Goal: Transaction & Acquisition: Purchase product/service

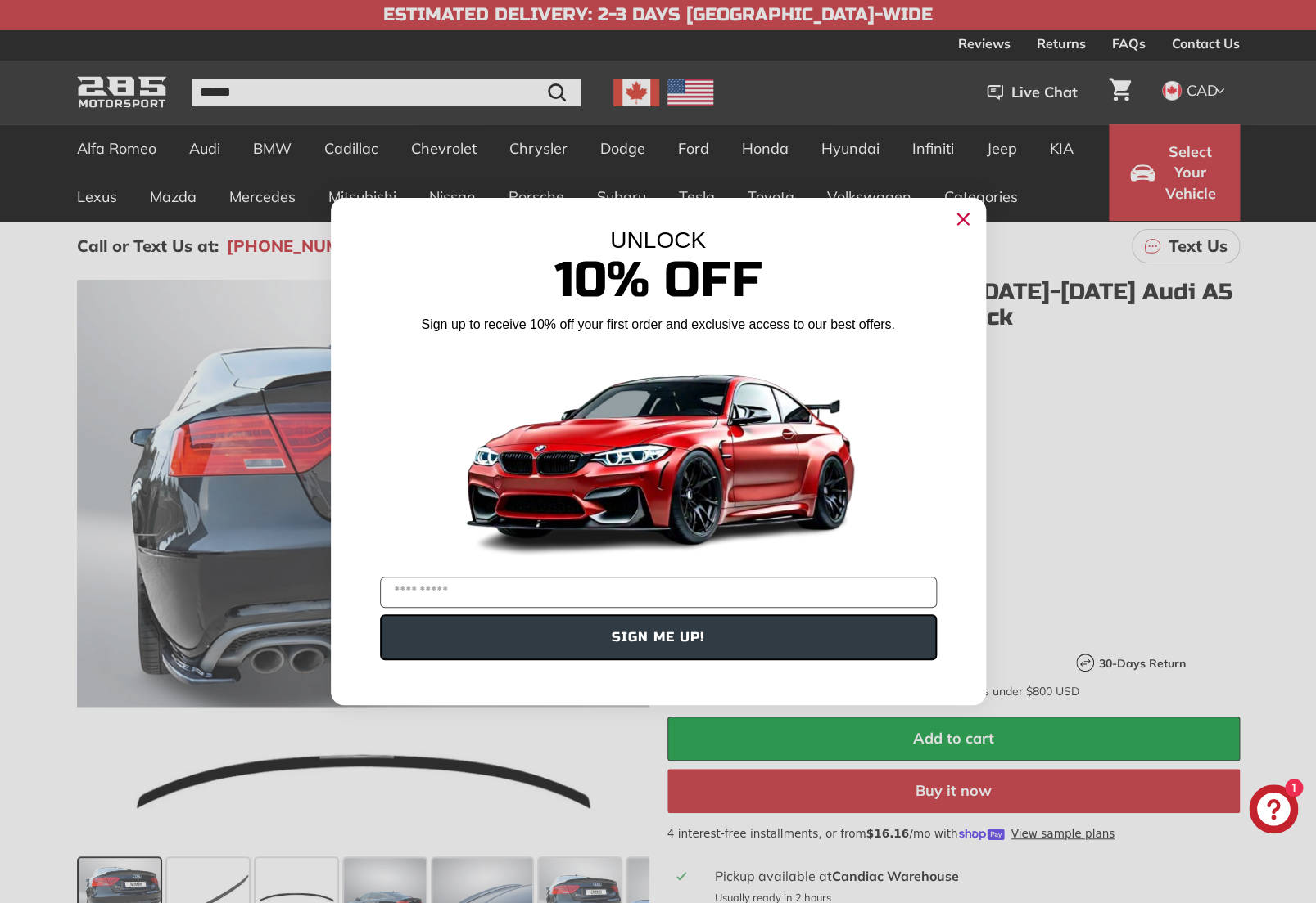
click at [639, 94] on div "Close dialog UNLOCK 10% Off Sign up to receive 10% off your first order and exc…" at bounding box center [658, 451] width 1316 height 903
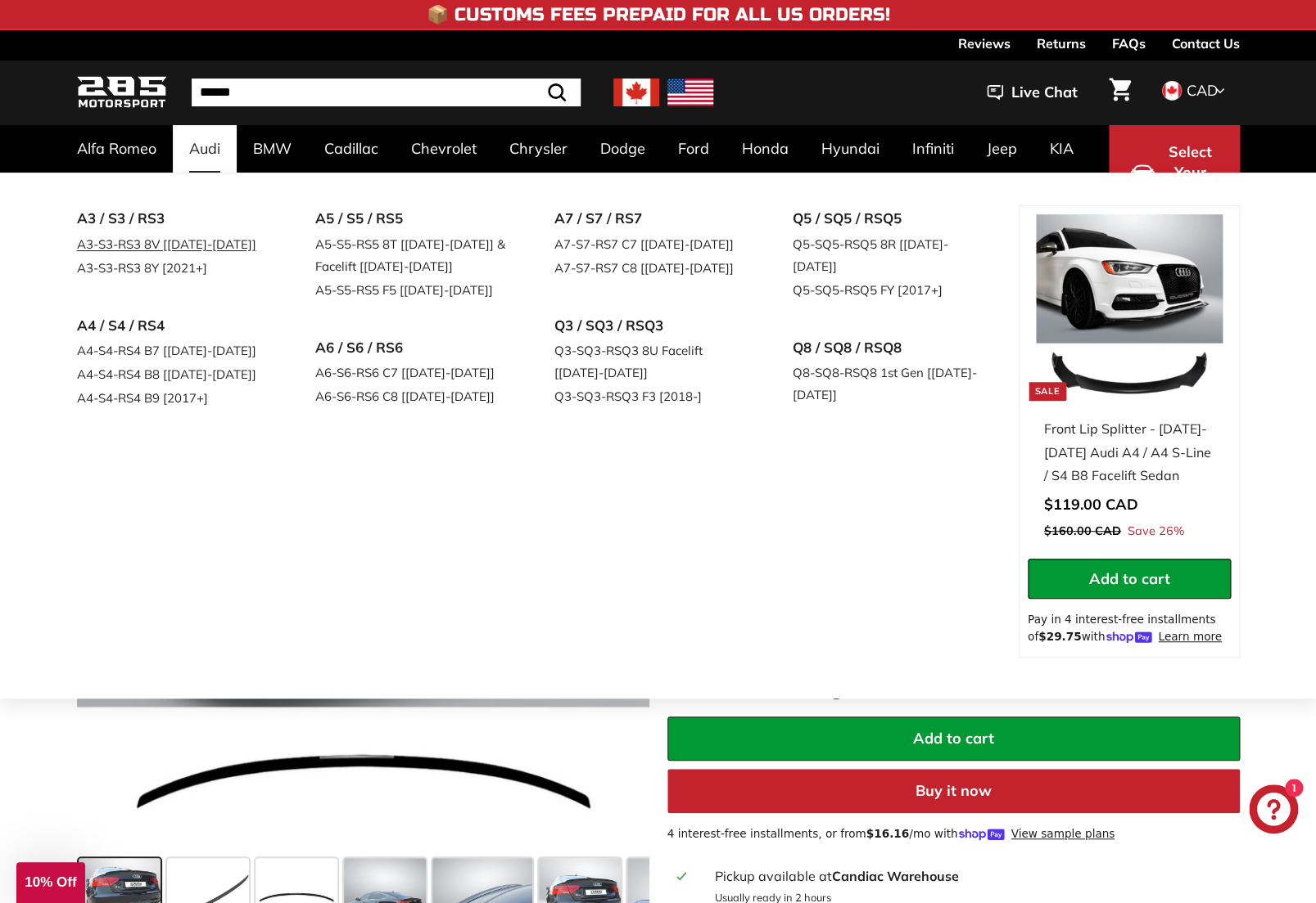
click at [82, 246] on link "A3-S3-RS3 8V [[DATE]-[DATE]]" at bounding box center [173, 244] width 194 height 23
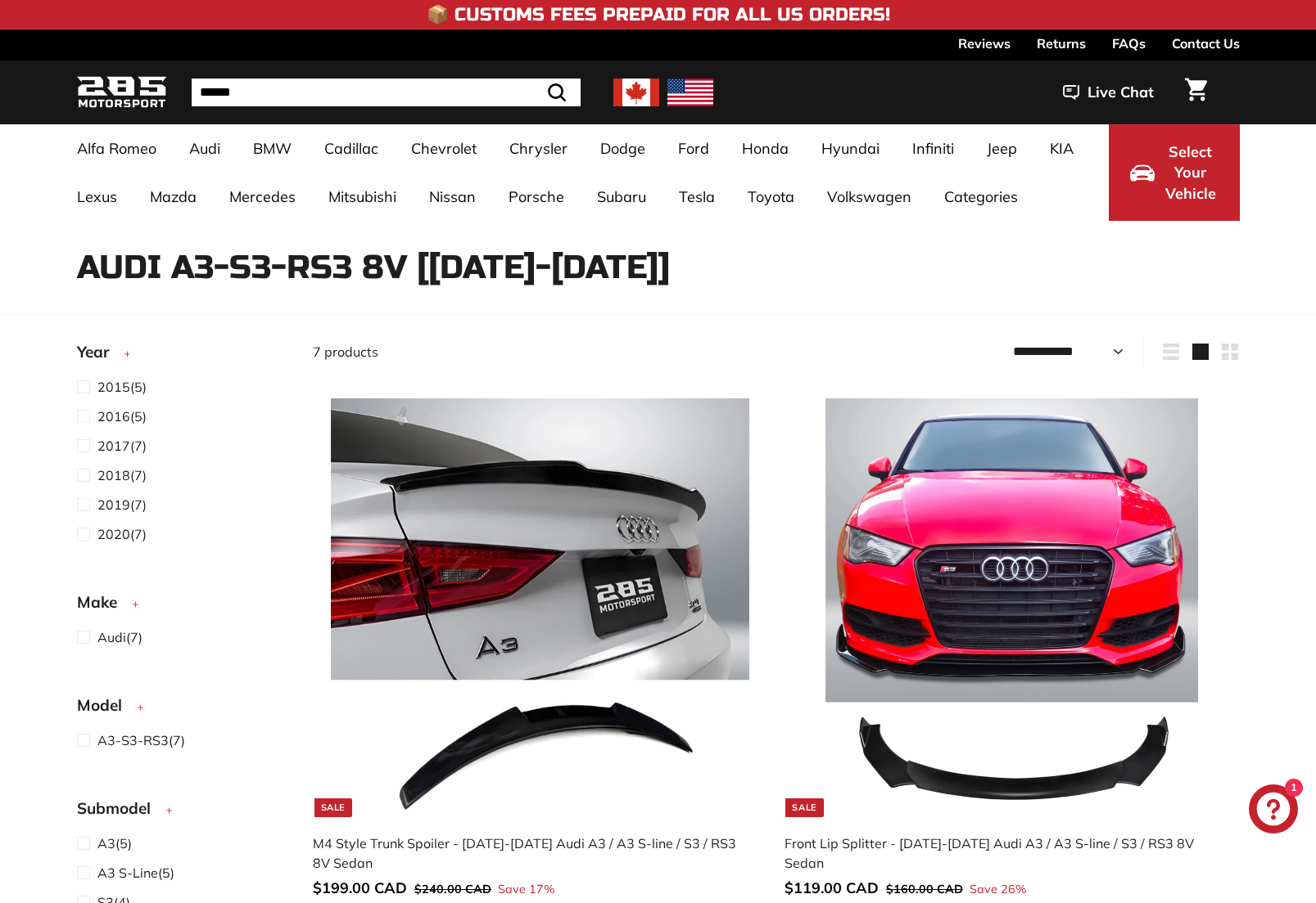
select select "**********"
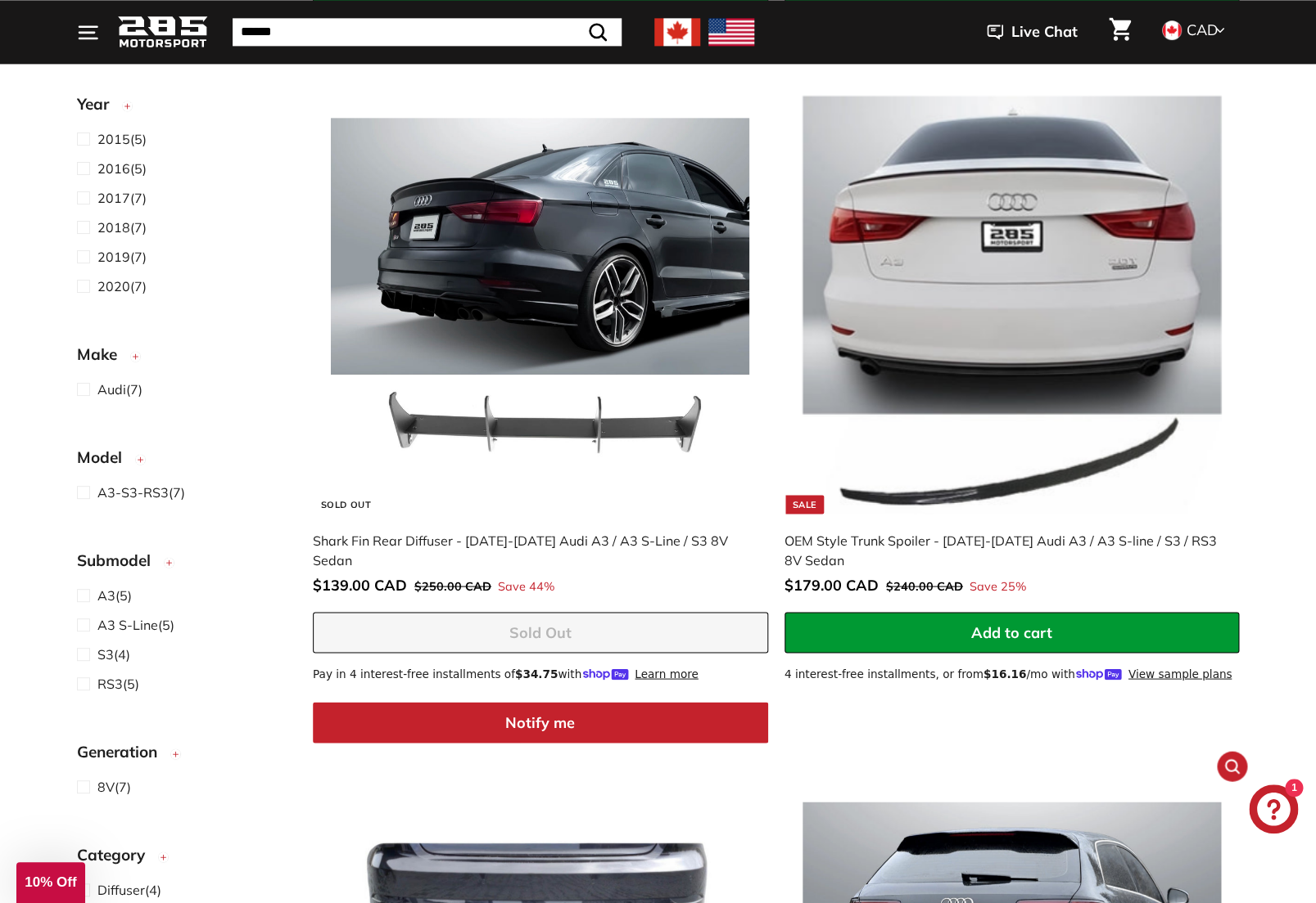
scroll to position [926, 0]
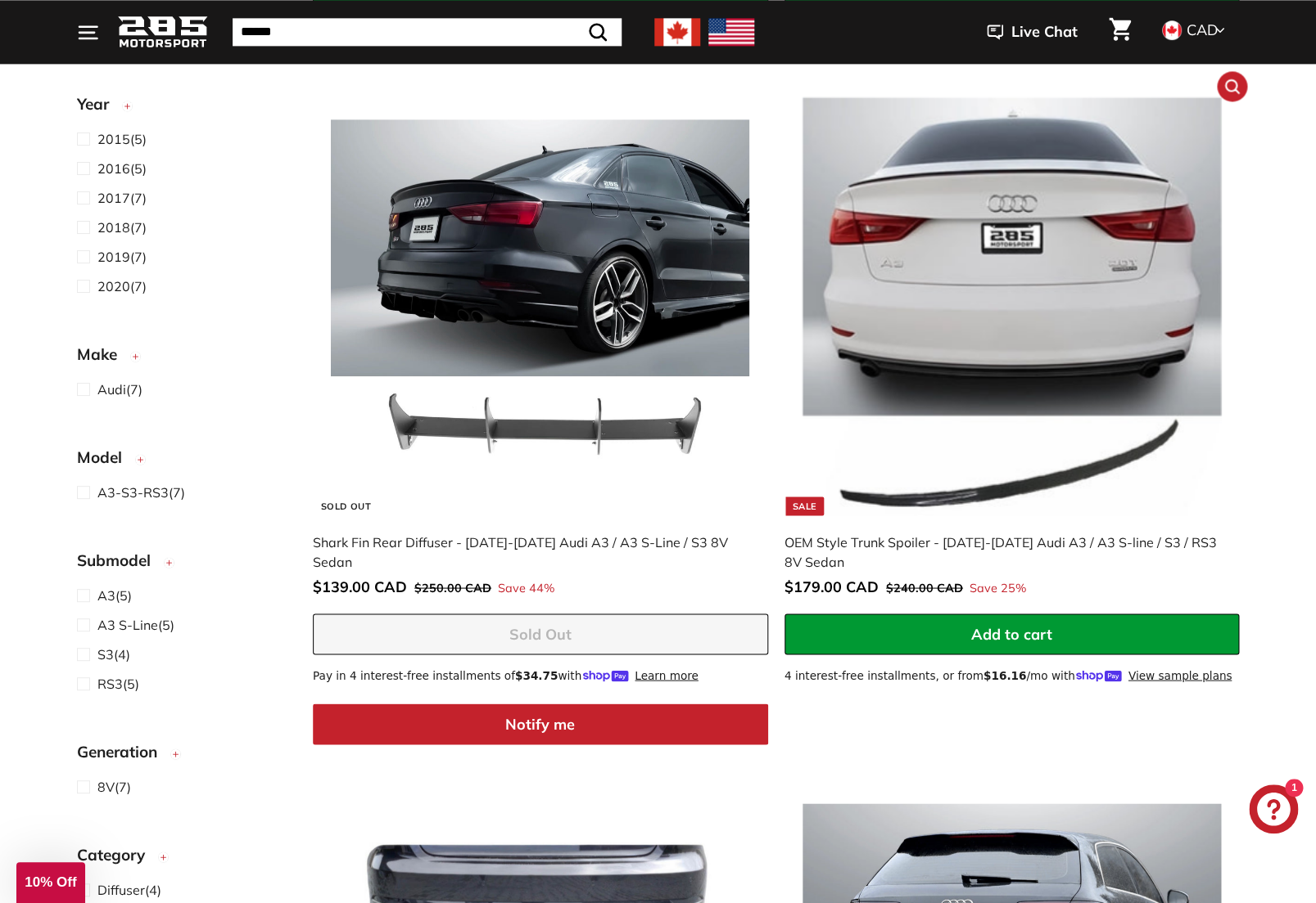
click at [1038, 482] on img at bounding box center [1012, 306] width 418 height 418
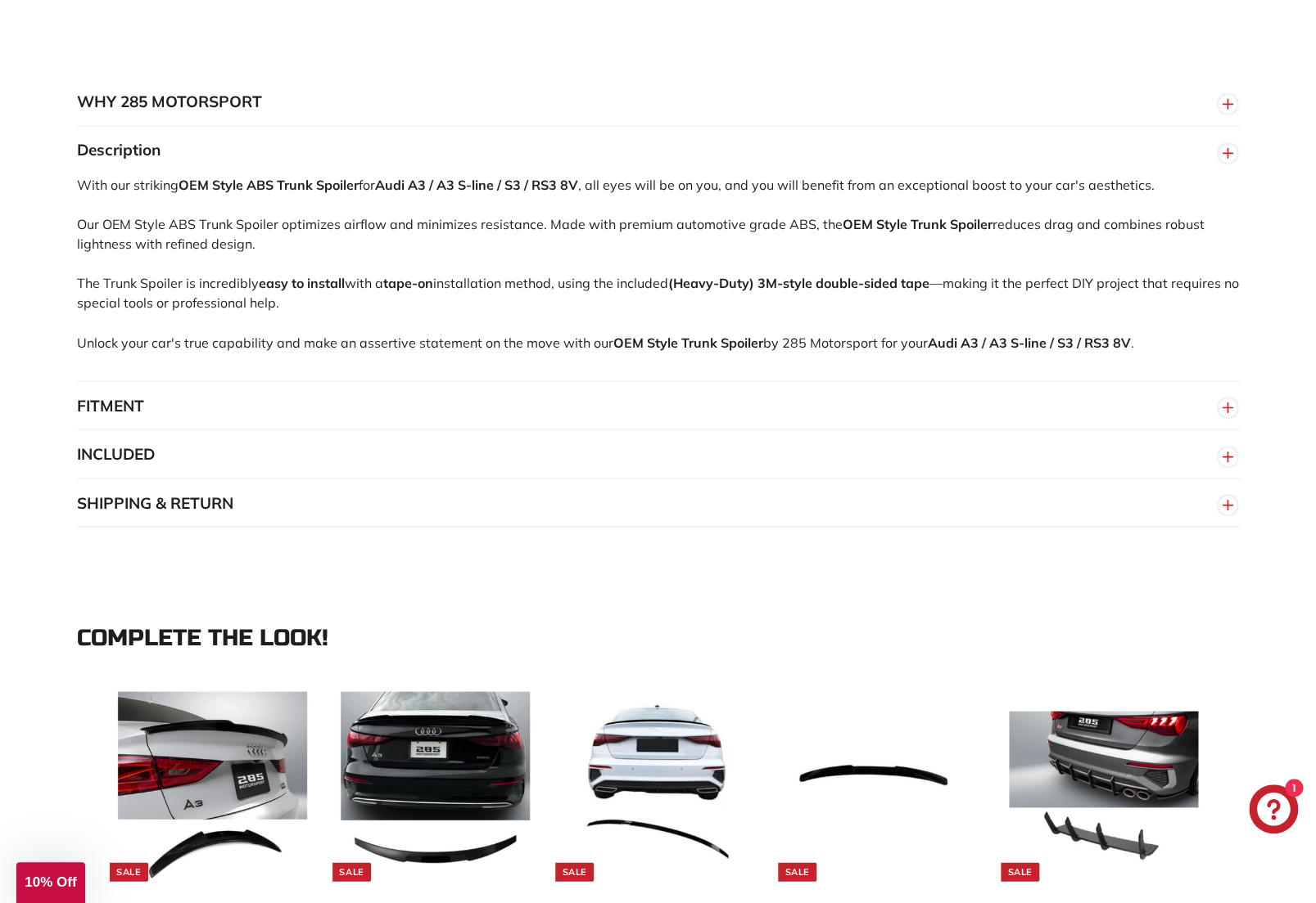
scroll to position [1017, 0]
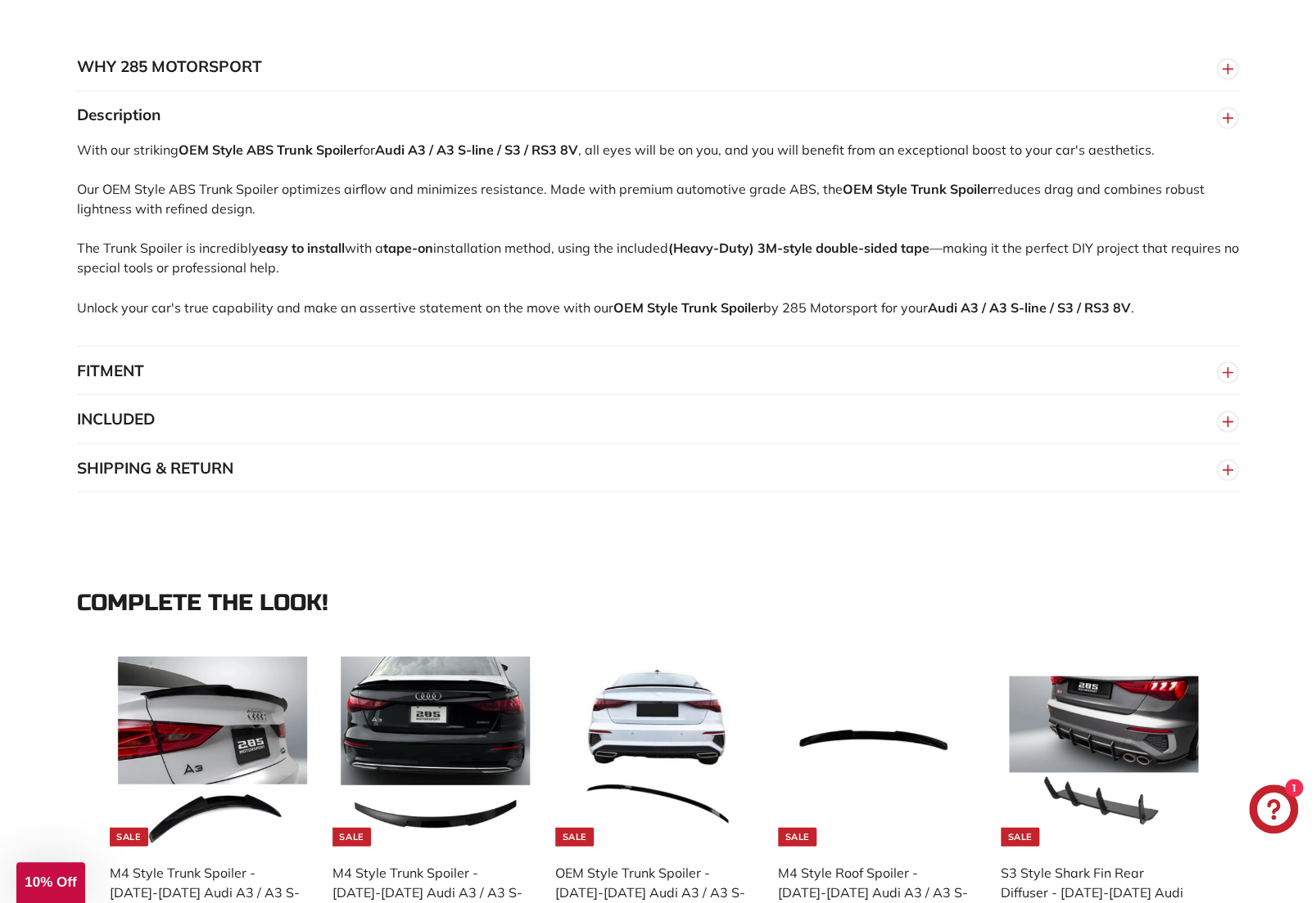
click at [134, 385] on button "FITMENT" at bounding box center [658, 370] width 1163 height 50
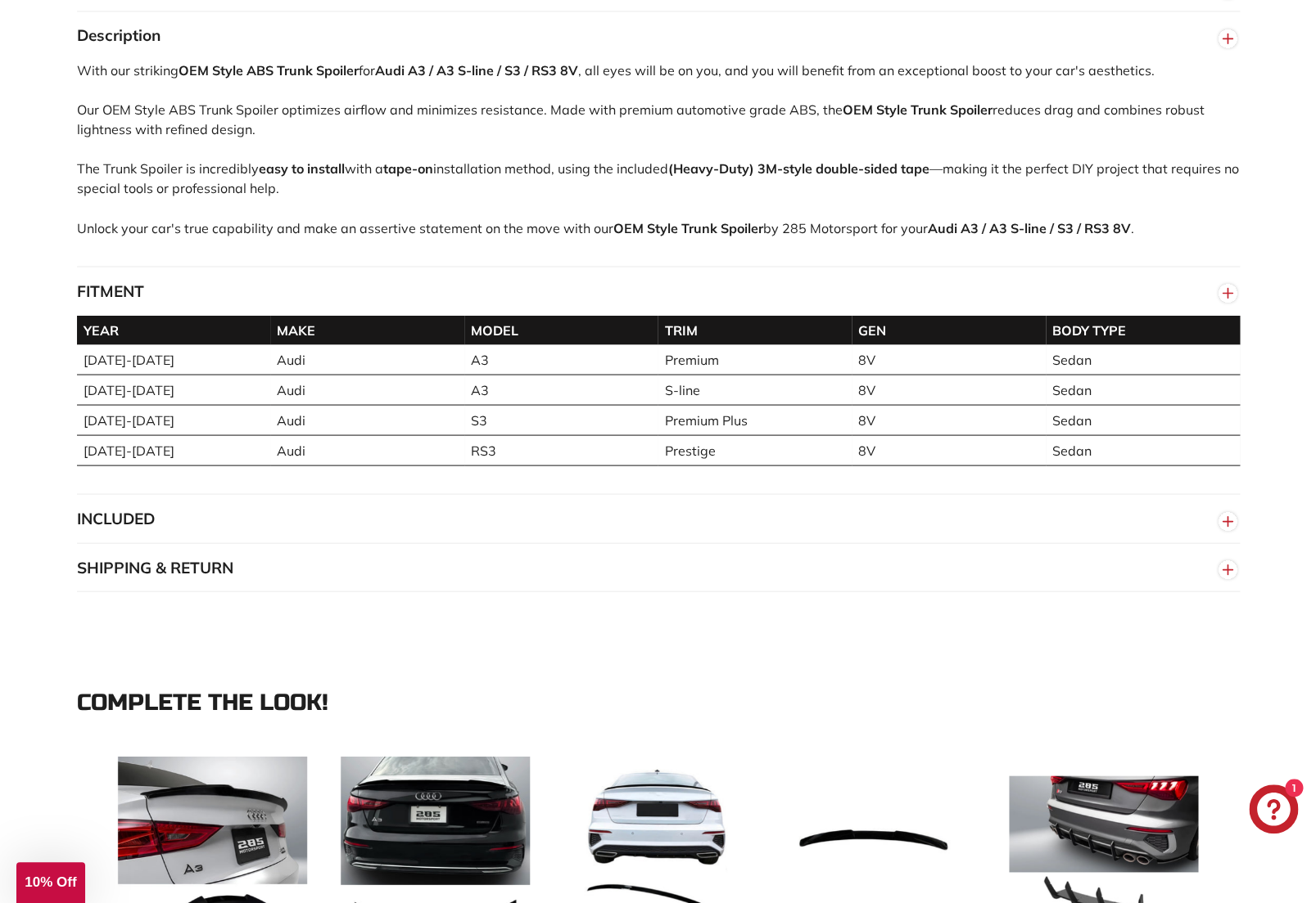
scroll to position [1160, 0]
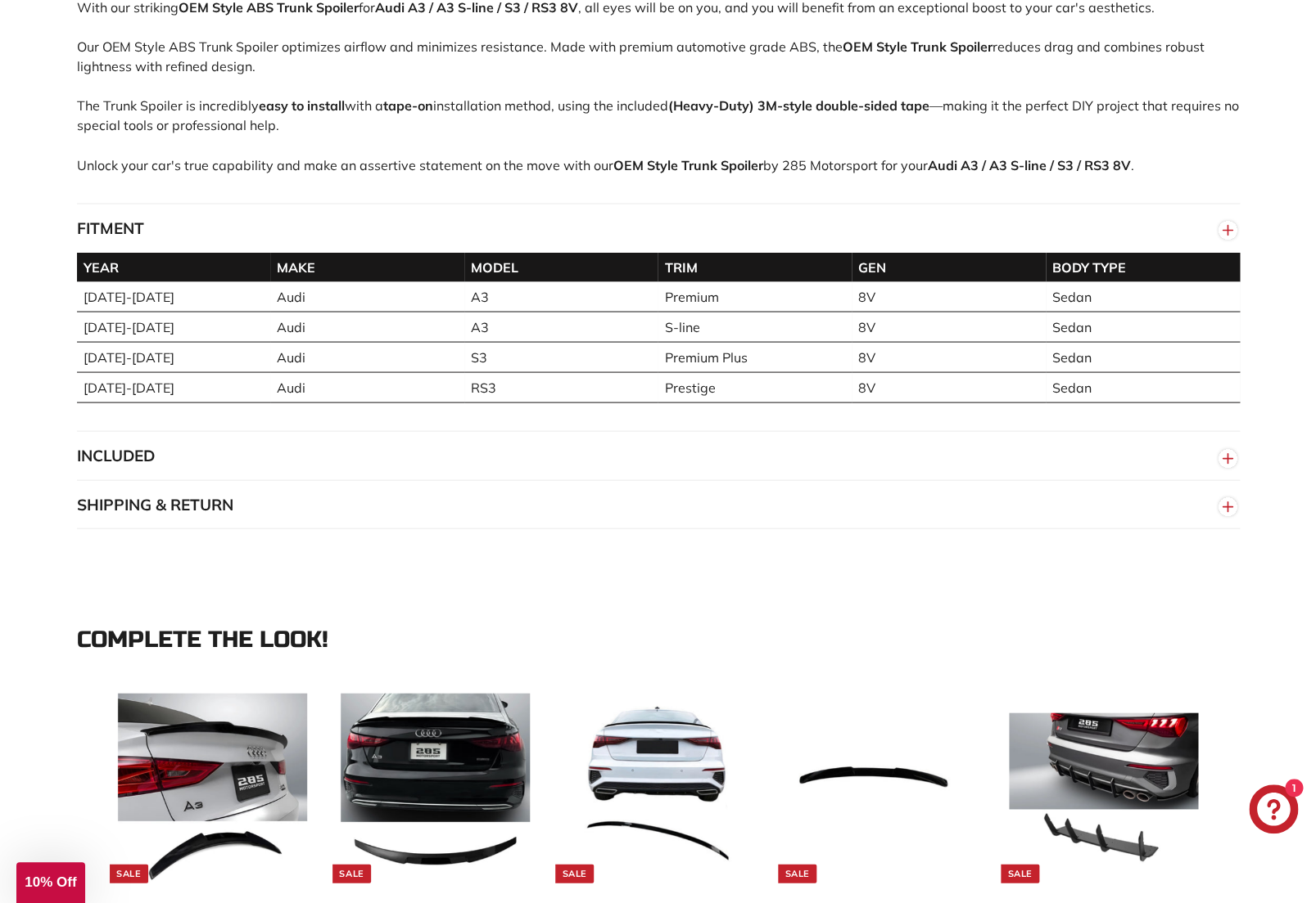
click at [155, 475] on button "INCLUDED" at bounding box center [658, 456] width 1163 height 50
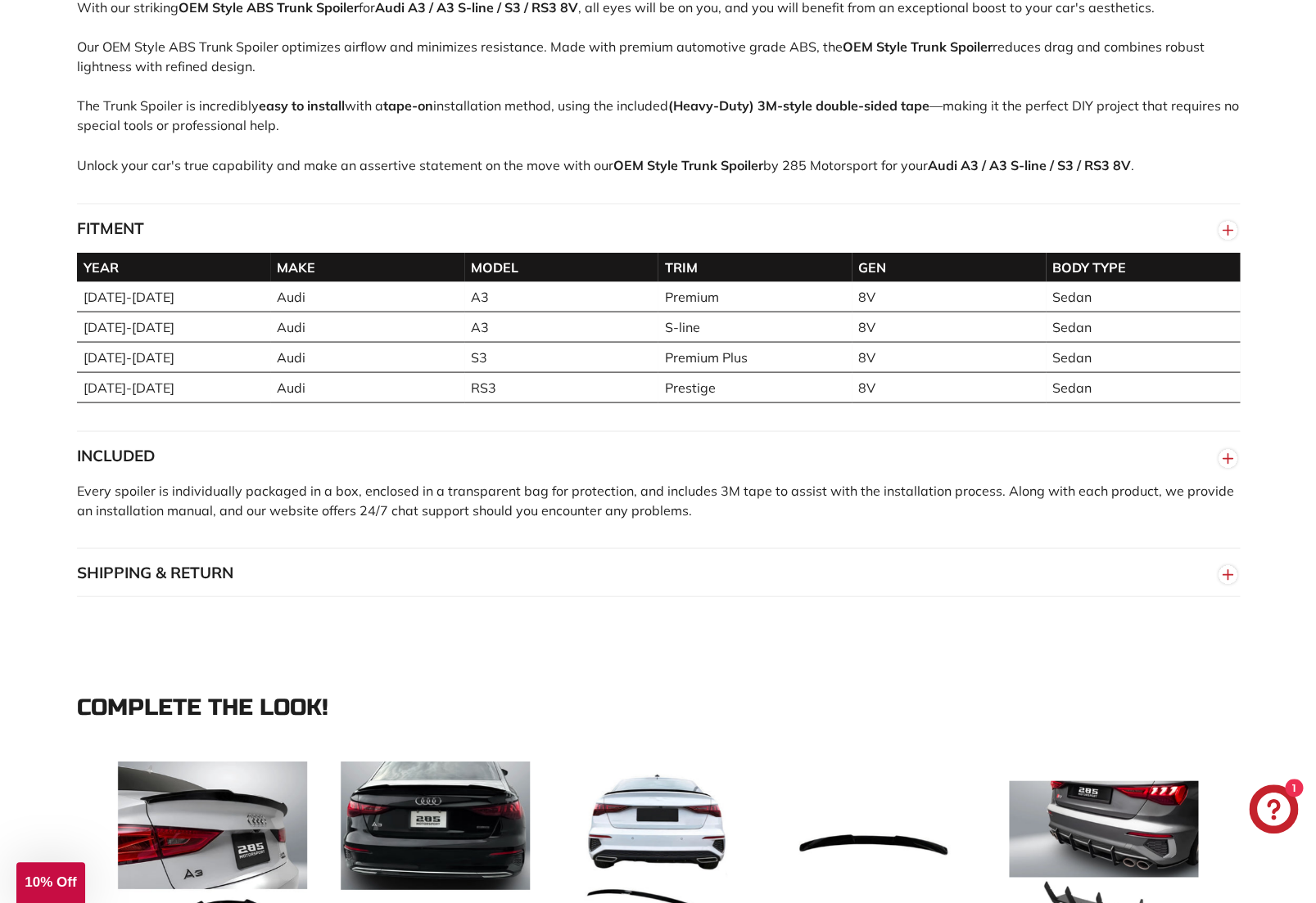
click at [221, 590] on button "SHIPPING & RETURN" at bounding box center [658, 573] width 1163 height 50
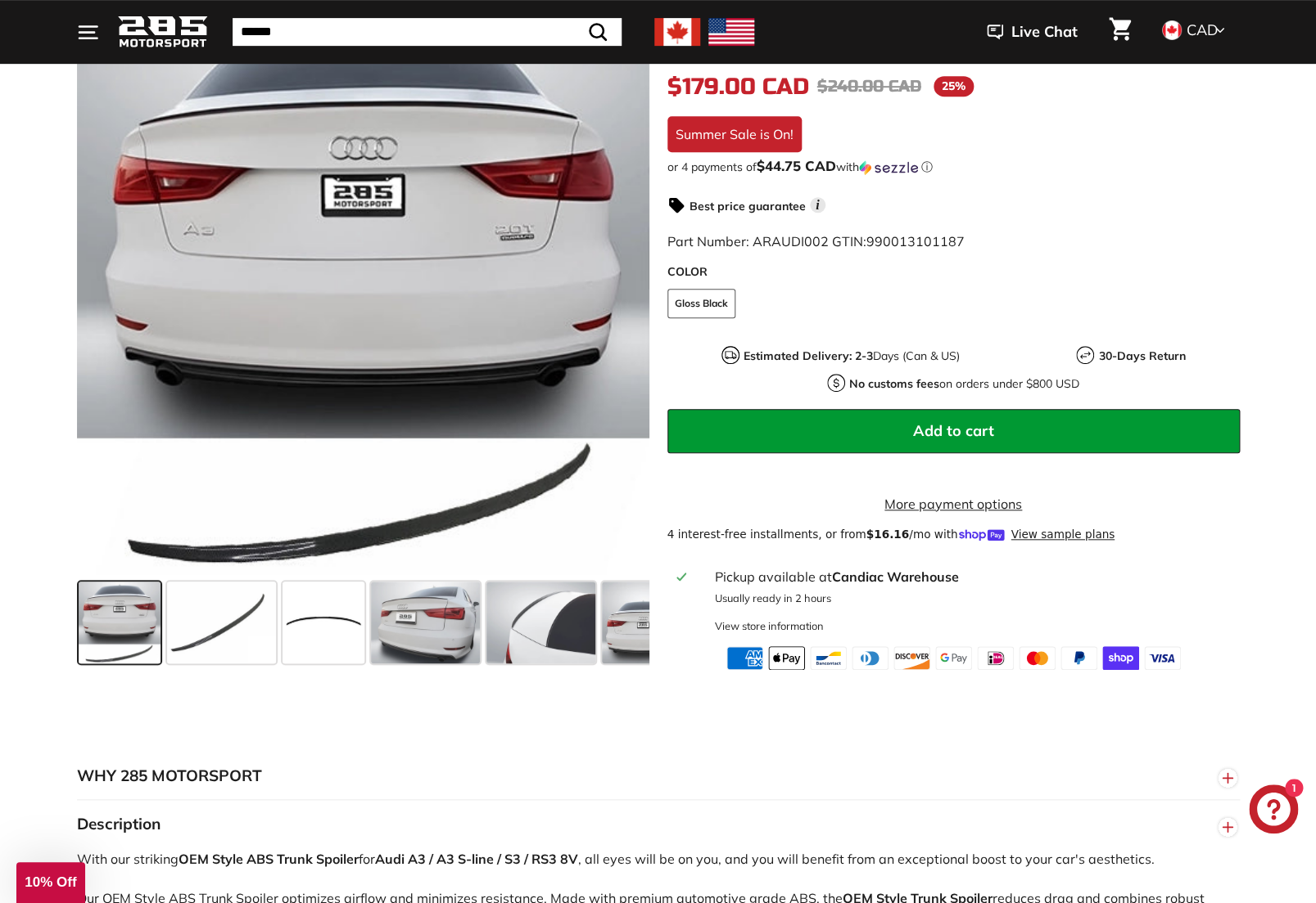
scroll to position [0, 0]
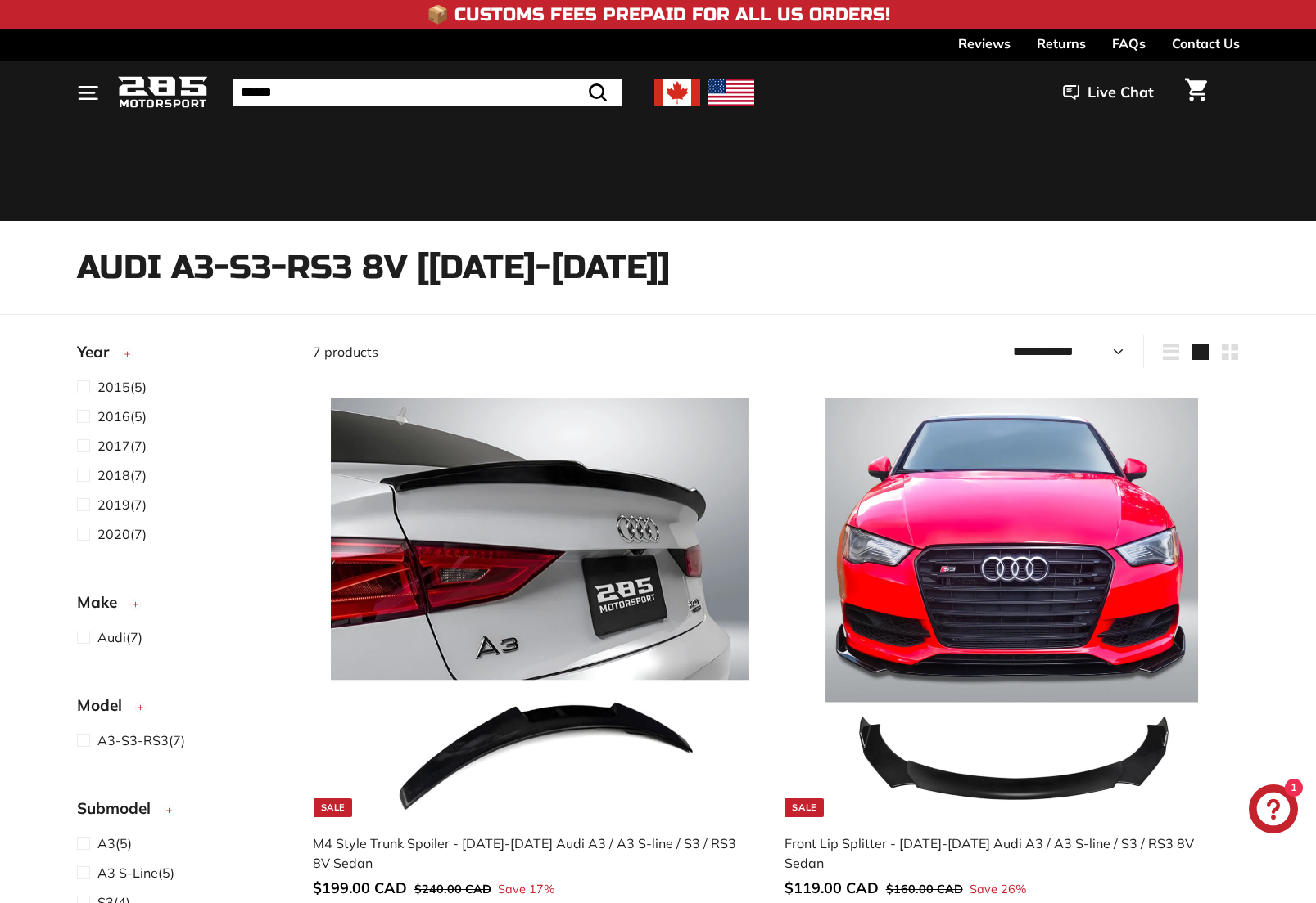
select select "**********"
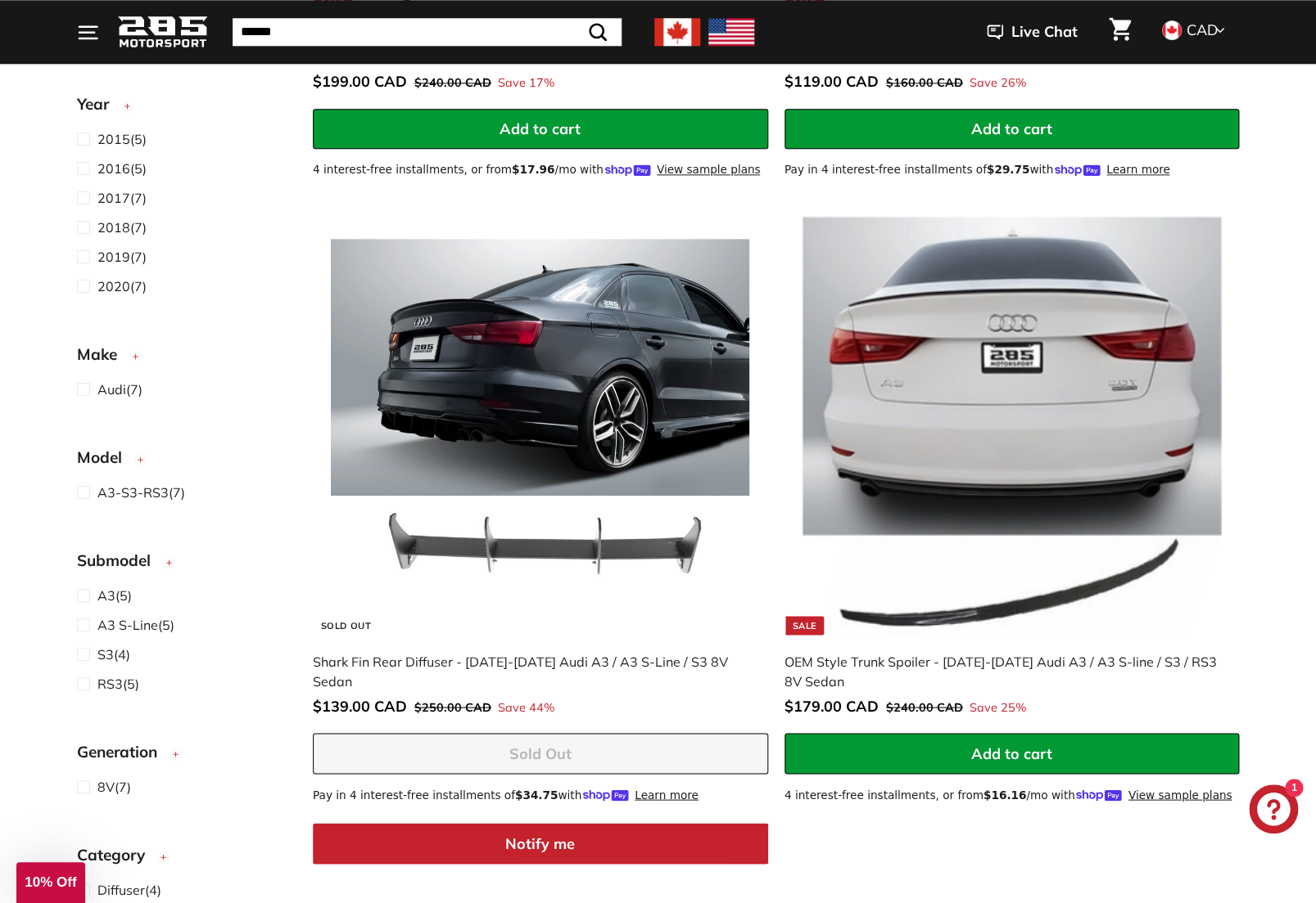
scroll to position [806, 0]
